Goal: Navigation & Orientation: Find specific page/section

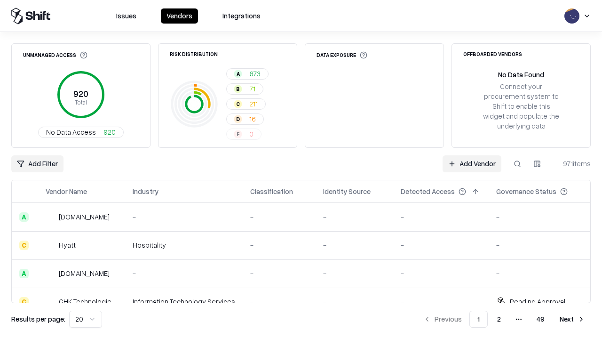
click at [86, 319] on html "Issues Vendors Integrations Unmanaged Access 920 Total No Data Access 920 Risk …" at bounding box center [301, 169] width 602 height 339
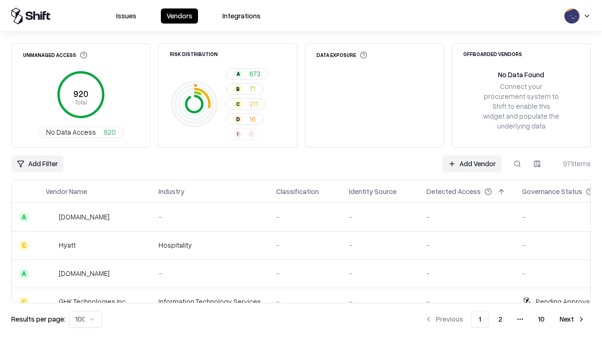
click at [572, 319] on button "Next" at bounding box center [572, 318] width 37 height 17
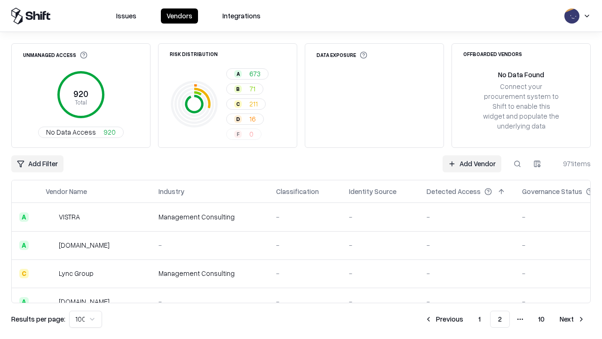
click at [572, 319] on button "Next" at bounding box center [572, 318] width 37 height 17
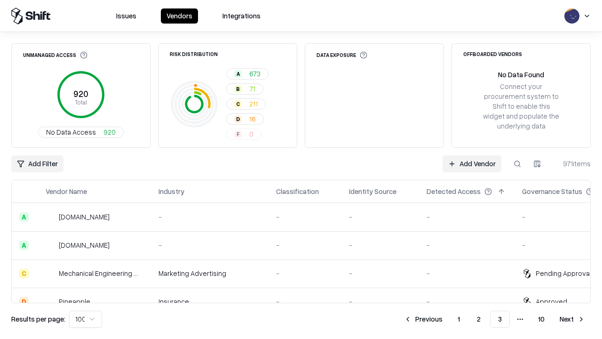
click at [572, 319] on button "Next" at bounding box center [572, 318] width 37 height 17
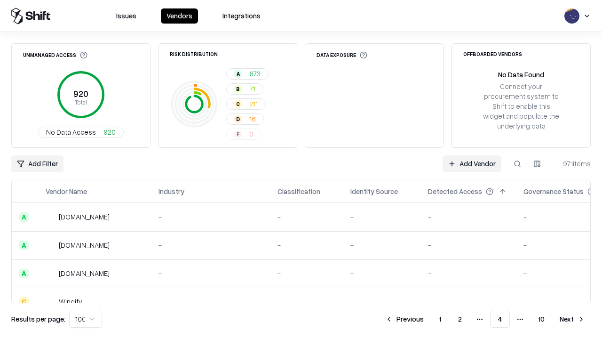
click at [572, 319] on button "Next" at bounding box center [572, 318] width 37 height 17
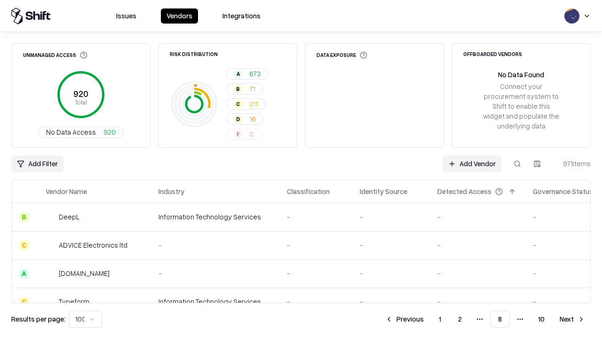
click at [572, 319] on button "Next" at bounding box center [572, 318] width 37 height 17
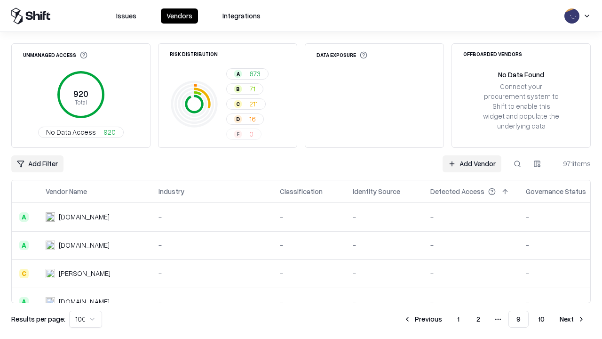
click at [572, 319] on button "Next" at bounding box center [572, 318] width 37 height 17
click at [444, 319] on button "Previous" at bounding box center [444, 318] width 50 height 17
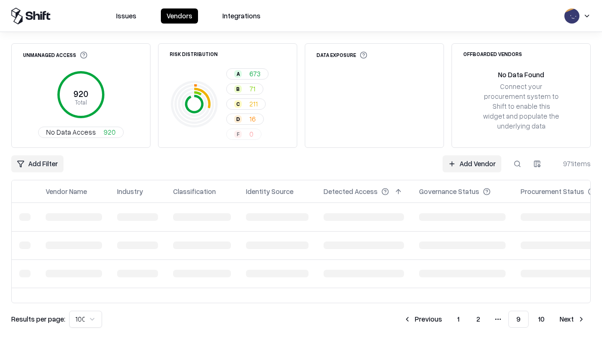
click at [423, 319] on button "Previous" at bounding box center [423, 318] width 50 height 17
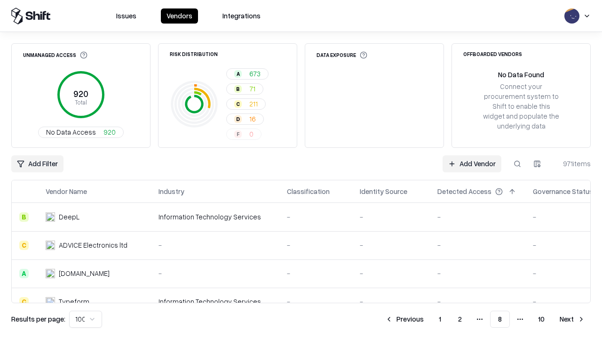
click at [404, 319] on button "Previous" at bounding box center [404, 318] width 50 height 17
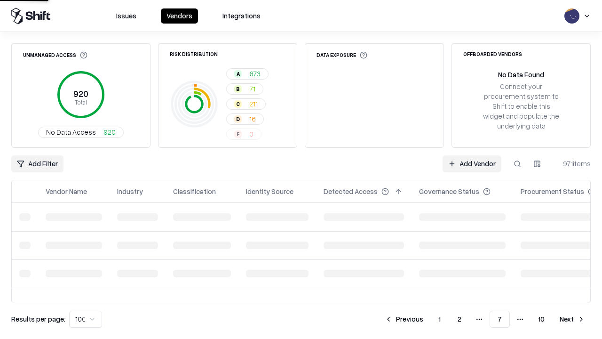
click at [404, 319] on button "Previous" at bounding box center [404, 318] width 50 height 17
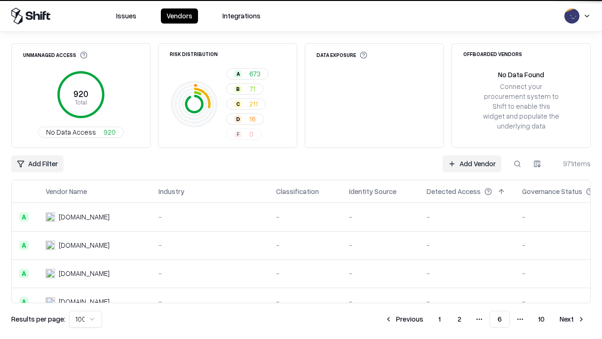
click at [404, 319] on button "Previous" at bounding box center [404, 318] width 50 height 17
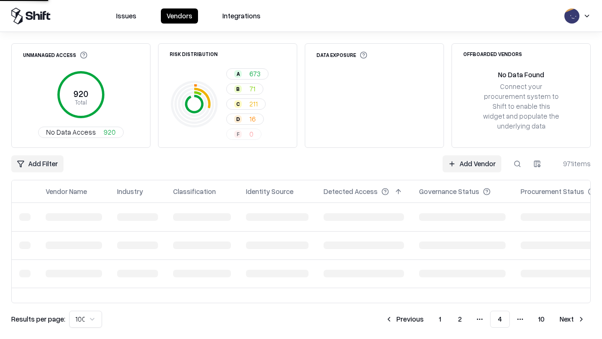
click at [404, 319] on button "Previous" at bounding box center [404, 318] width 50 height 17
